Goal: Navigation & Orientation: Find specific page/section

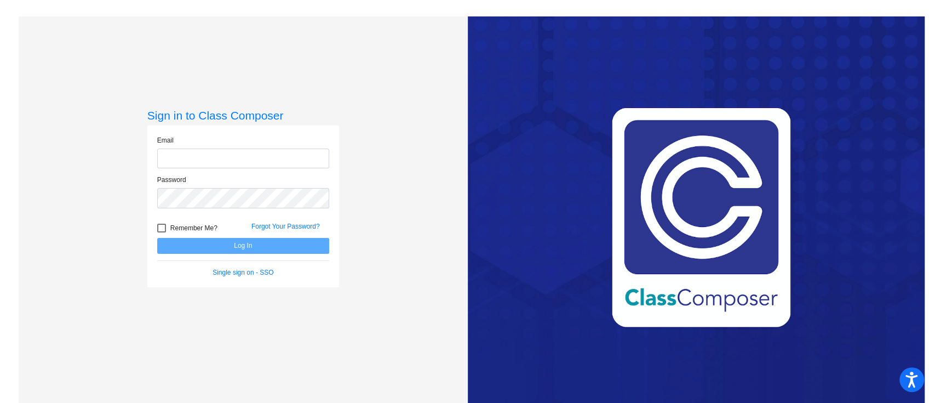
click at [275, 162] on input "email" at bounding box center [243, 159] width 172 height 20
type input "[EMAIL_ADDRESS][DOMAIN_NAME]"
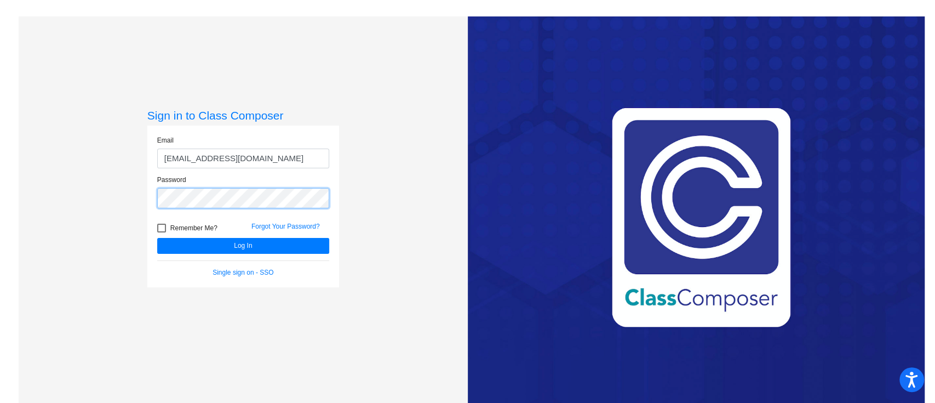
click at [157, 238] on button "Log In" at bounding box center [243, 246] width 172 height 16
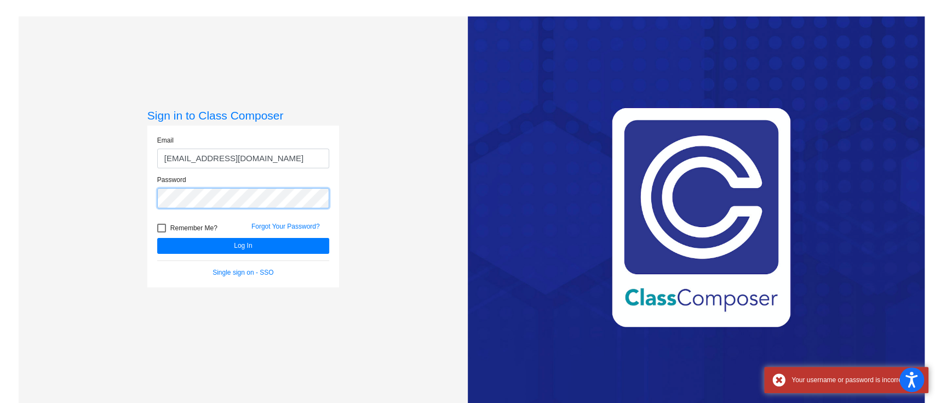
click at [132, 191] on div "Sign in to Class Composer Email [EMAIL_ADDRESS][DOMAIN_NAME] Password Remember …" at bounding box center [243, 217] width 449 height 403
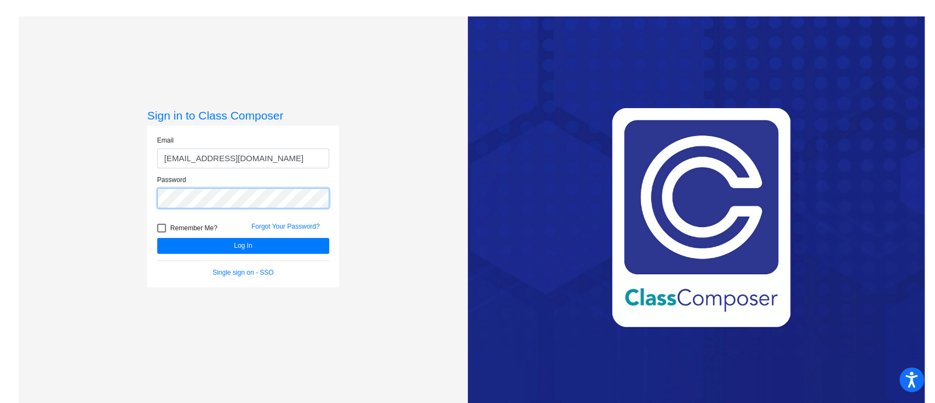
click at [157, 238] on button "Log In" at bounding box center [243, 246] width 172 height 16
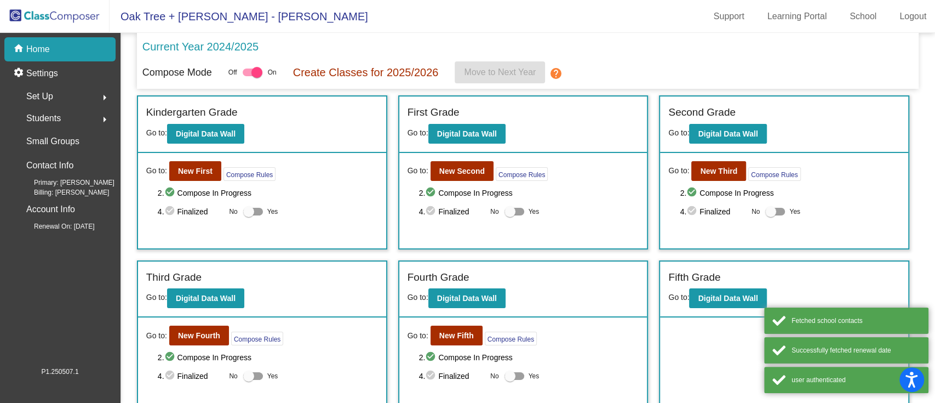
click at [862, 10] on link "School" at bounding box center [863, 17] width 44 height 18
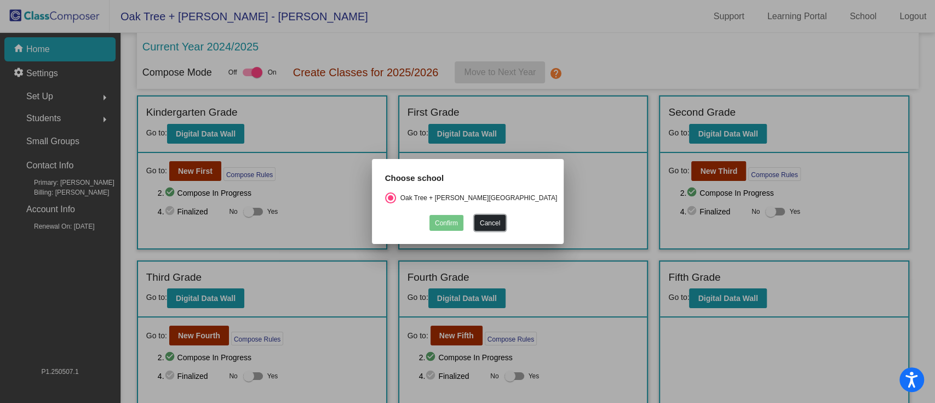
click at [492, 220] on button "Cancel" at bounding box center [490, 223] width 31 height 16
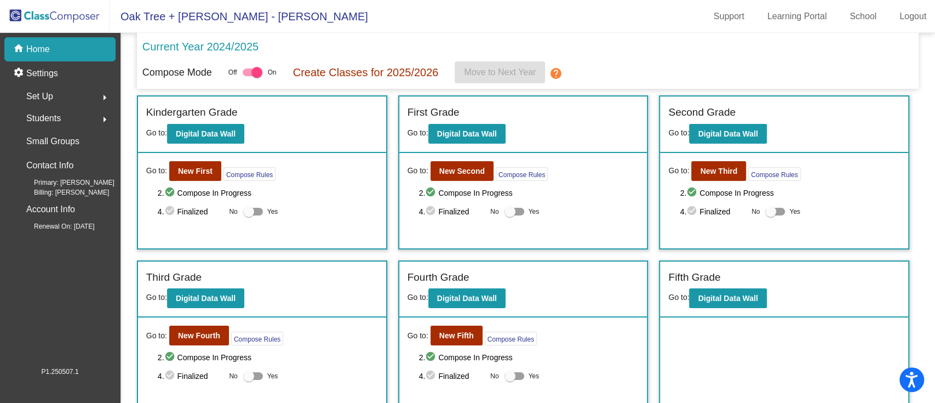
scroll to position [9, 0]
